Goal: Transaction & Acquisition: Download file/media

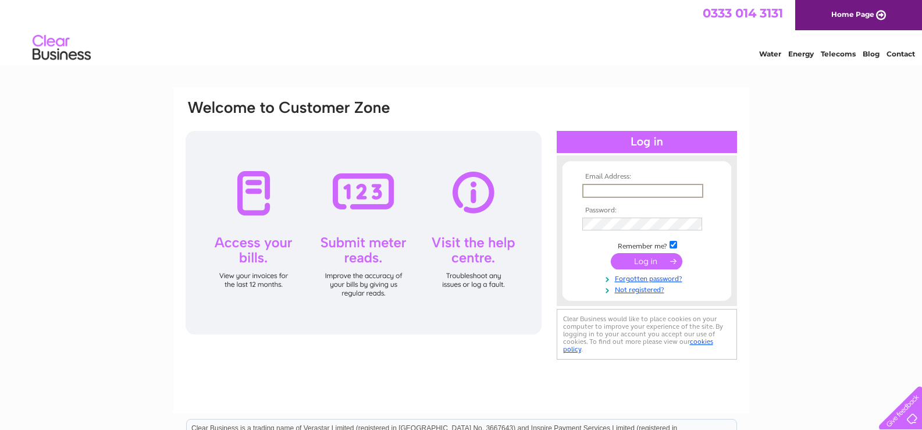
click at [648, 196] on input "text" at bounding box center [642, 191] width 121 height 14
type input "ann.mcintosh@jmtaylor.co.uk"
click at [611, 253] on input "submit" at bounding box center [647, 261] width 72 height 16
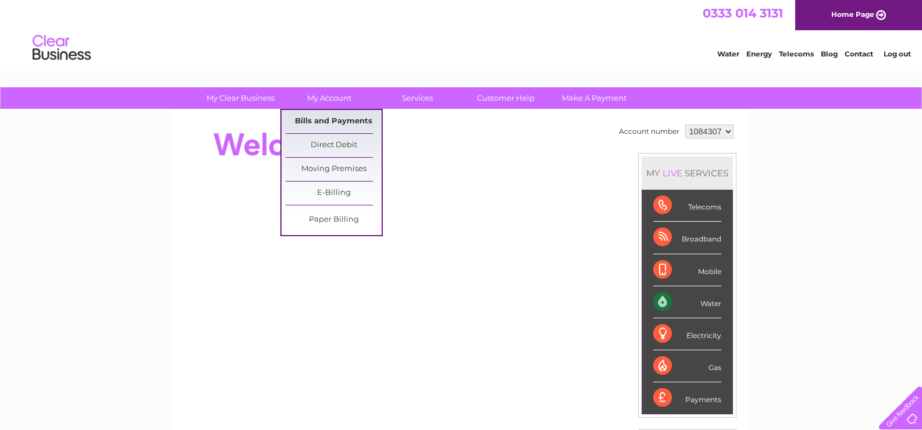
click at [322, 120] on link "Bills and Payments" at bounding box center [333, 121] width 96 height 23
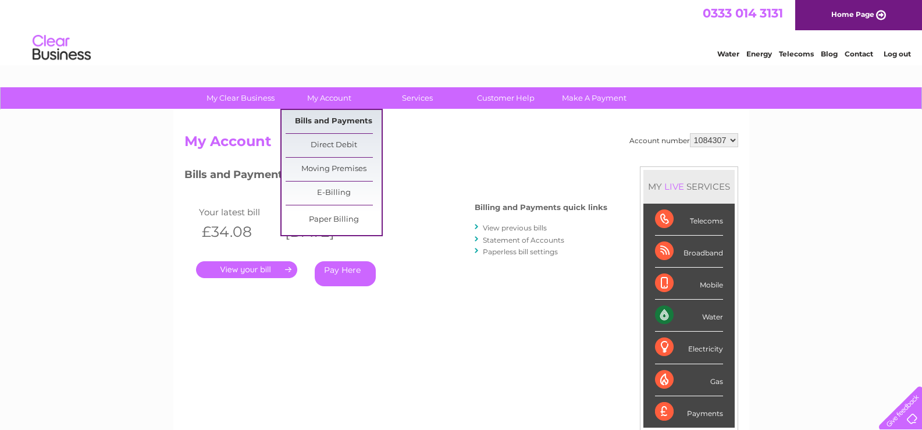
click at [324, 118] on link "Bills and Payments" at bounding box center [333, 121] width 96 height 23
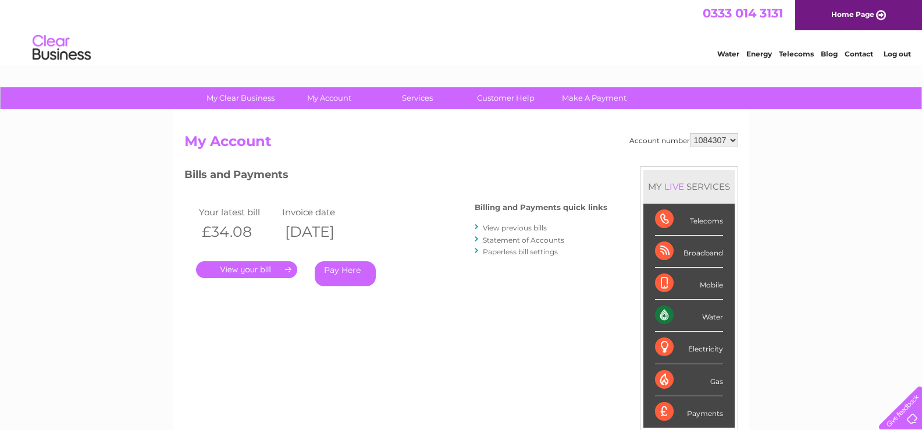
click at [508, 230] on link "View previous bills" at bounding box center [515, 227] width 64 height 9
click at [499, 229] on link "View previous bills" at bounding box center [515, 227] width 64 height 9
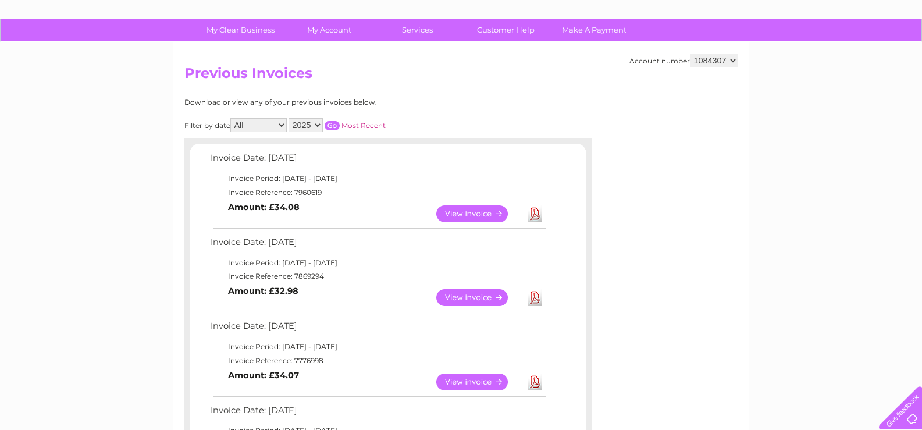
scroll to position [81, 0]
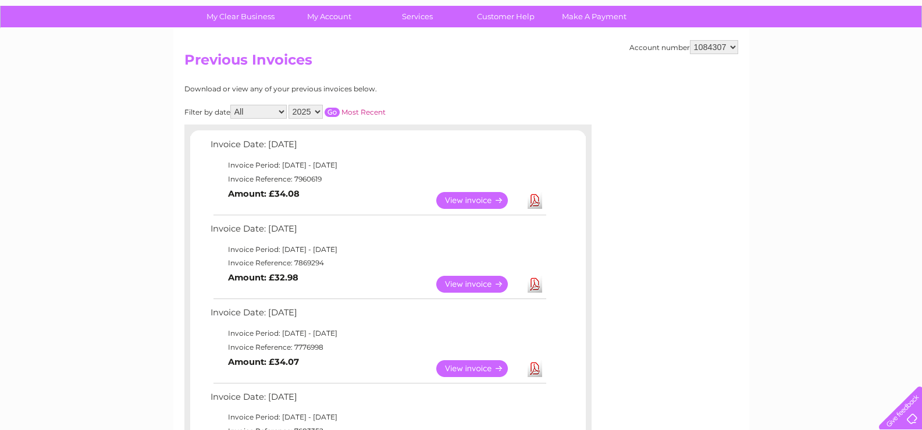
click at [533, 285] on link "Download" at bounding box center [534, 284] width 15 height 17
click at [534, 199] on link "Download" at bounding box center [534, 200] width 15 height 17
